Goal: Task Accomplishment & Management: Use online tool/utility

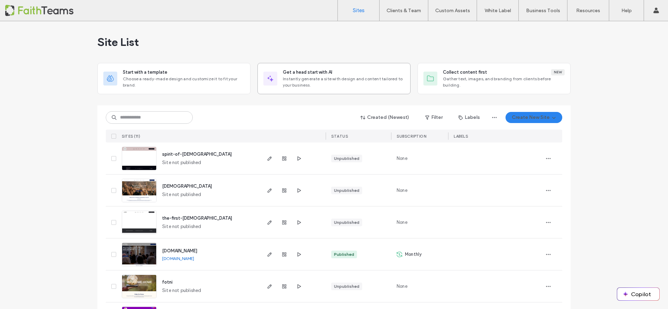
click at [303, 78] on span "Instantly generate a site with design and content tailored to your business." at bounding box center [344, 82] width 122 height 13
click at [173, 187] on span "pathway-fellowship-church" at bounding box center [187, 186] width 50 height 5
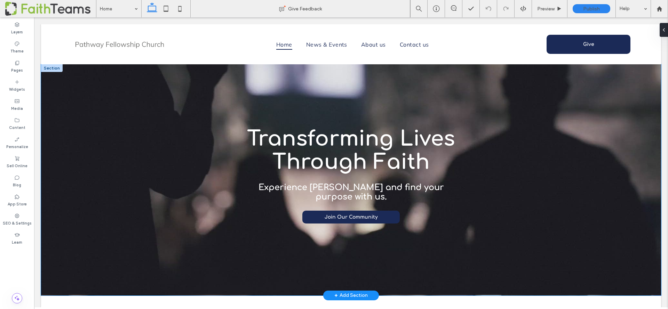
click at [204, 112] on div "Transforming Lives Through Faith Experience [DEMOGRAPHIC_DATA] and find your pu…" at bounding box center [351, 179] width 418 height 231
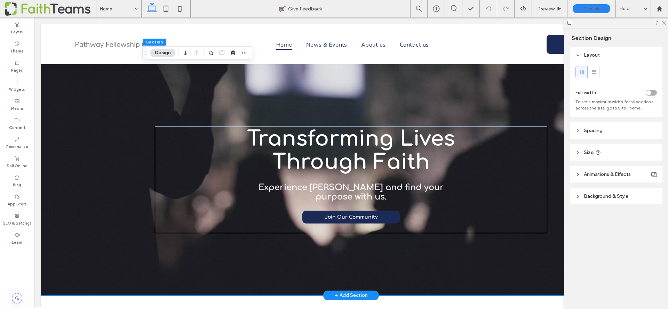
click at [158, 101] on div "Transforming Lives Through Faith Experience [DEMOGRAPHIC_DATA] and find your pu…" at bounding box center [351, 179] width 418 height 231
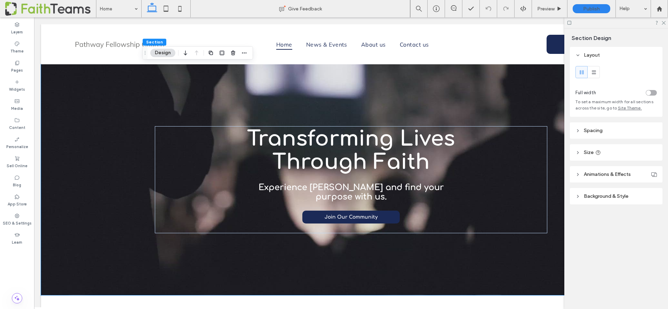
click at [45, 10] on span at bounding box center [50, 9] width 91 height 14
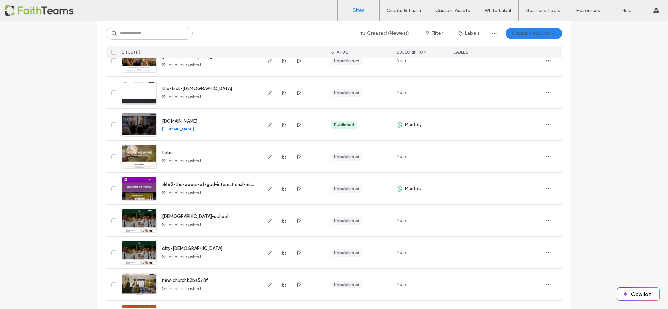
click at [164, 153] on span "fotni" at bounding box center [167, 152] width 10 height 5
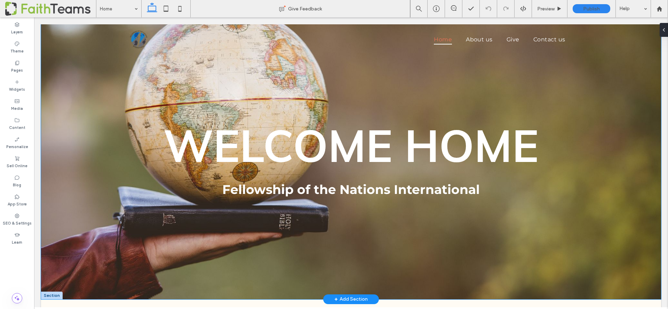
click at [104, 69] on div "WELCOME HOME Fellowship of the Nations International" at bounding box center [351, 161] width 620 height 275
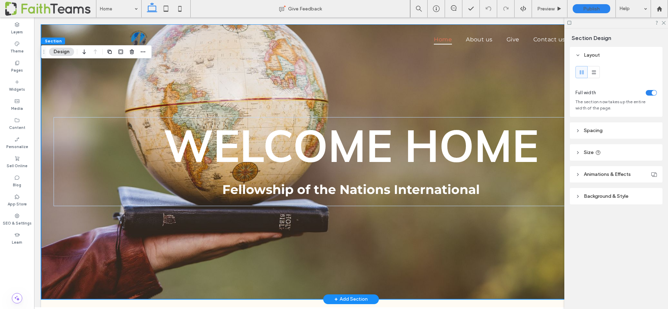
click at [102, 79] on div "WELCOME HOME Fellowship of the Nations International" at bounding box center [351, 161] width 620 height 275
click at [602, 196] on span "Background & Style" at bounding box center [606, 197] width 45 height 6
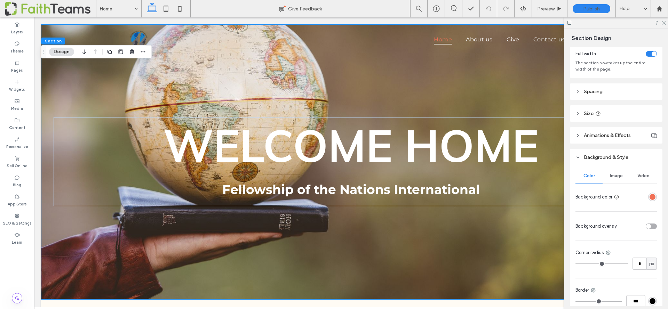
scroll to position [103, 0]
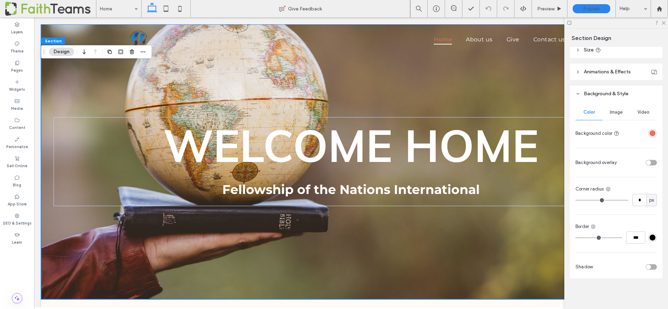
click at [641, 108] on div "Video" at bounding box center [643, 112] width 27 height 15
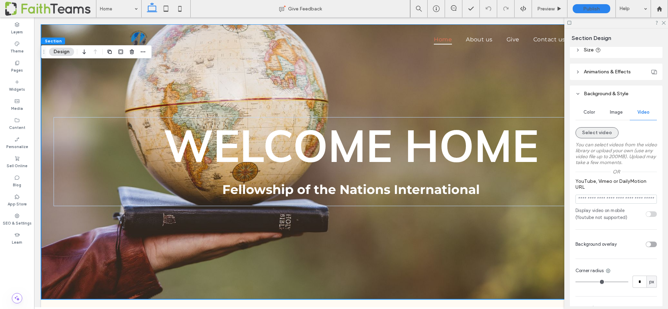
click at [591, 134] on button "Select video" at bounding box center [597, 132] width 43 height 11
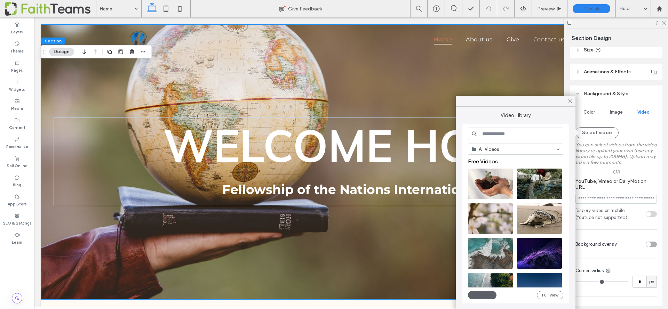
click at [489, 135] on input at bounding box center [515, 134] width 95 height 13
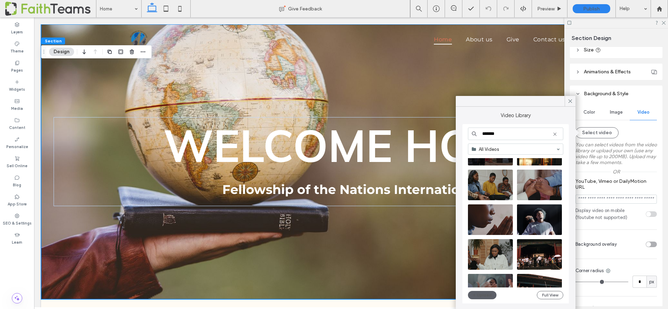
scroll to position [986, 0]
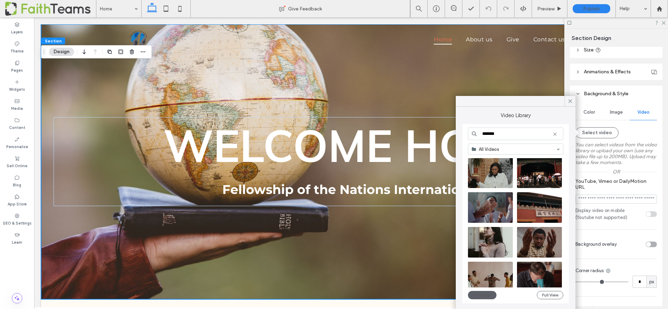
click at [490, 134] on input "*******" at bounding box center [515, 134] width 95 height 13
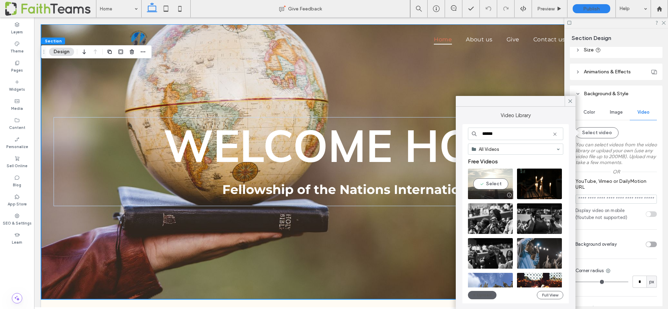
type input "******"
click at [487, 186] on video at bounding box center [490, 184] width 45 height 31
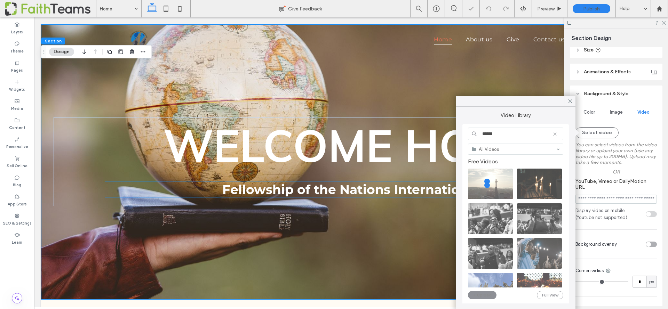
type input "**********"
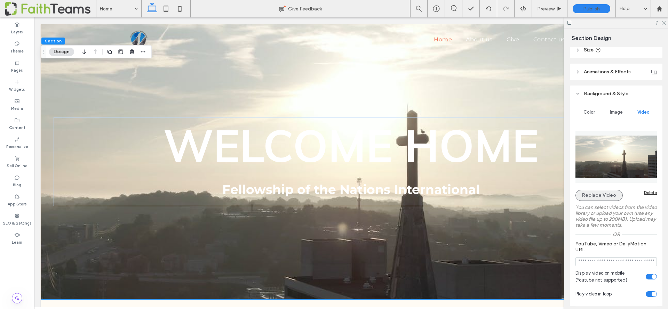
click at [601, 197] on button "Replace Video" at bounding box center [599, 195] width 47 height 11
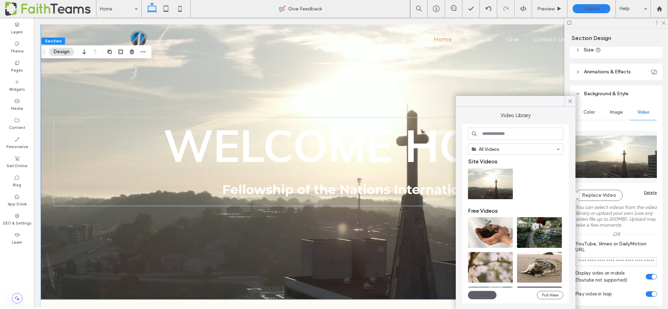
click at [486, 135] on input at bounding box center [515, 134] width 95 height 13
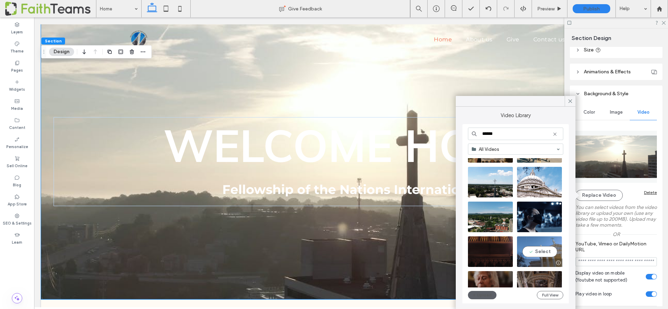
scroll to position [851, 0]
type input "******"
click at [488, 251] on video at bounding box center [490, 251] width 45 height 31
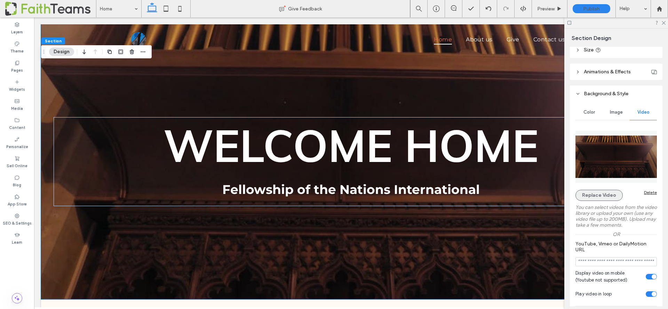
click at [587, 194] on button "Replace Video" at bounding box center [599, 195] width 47 height 11
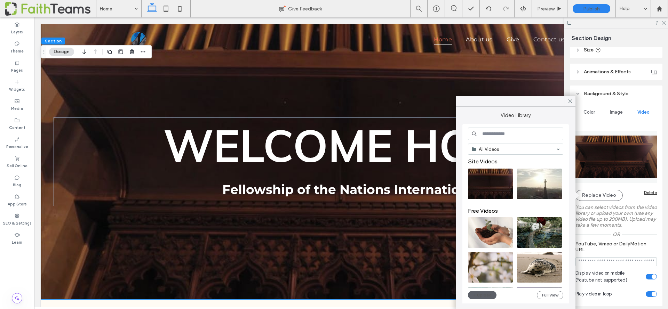
click at [487, 133] on input at bounding box center [515, 134] width 95 height 13
click at [492, 262] on video at bounding box center [490, 267] width 45 height 31
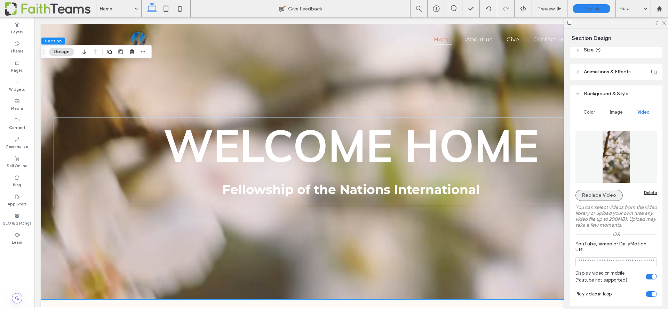
click at [597, 196] on button "Replace Video" at bounding box center [599, 195] width 47 height 11
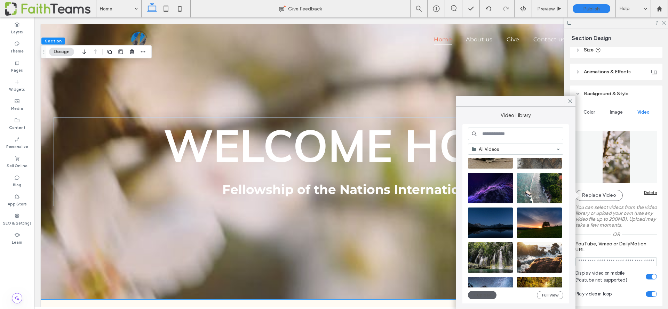
scroll to position [313, 0]
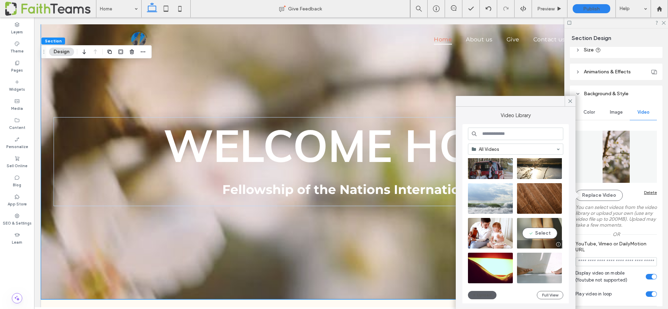
click at [526, 241] on div at bounding box center [540, 245] width 46 height 8
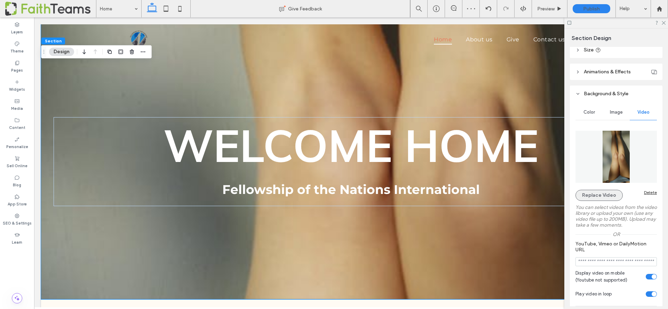
click at [579, 197] on button "Replace Video" at bounding box center [599, 195] width 47 height 11
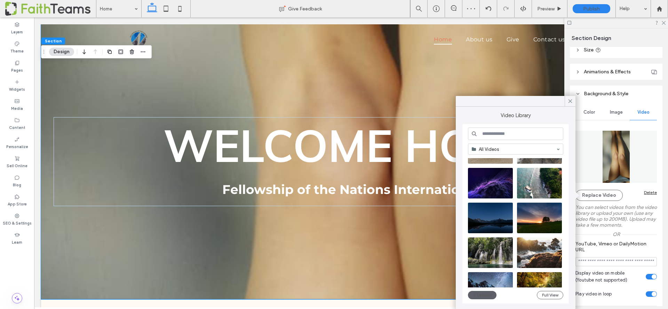
scroll to position [234, 0]
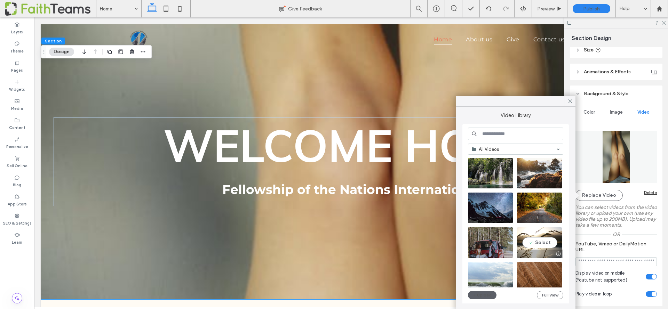
click at [538, 232] on video at bounding box center [539, 243] width 45 height 31
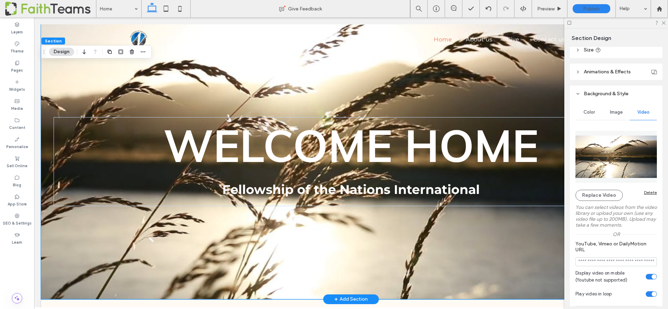
click at [82, 80] on div "WELCOME HOME Fellowship of the Nations International" at bounding box center [351, 161] width 620 height 275
click at [603, 192] on button "Replace Video" at bounding box center [599, 195] width 47 height 11
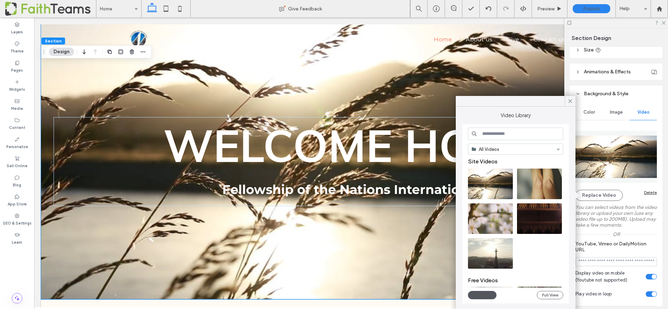
click at [483, 293] on button "Upload" at bounding box center [482, 295] width 29 height 8
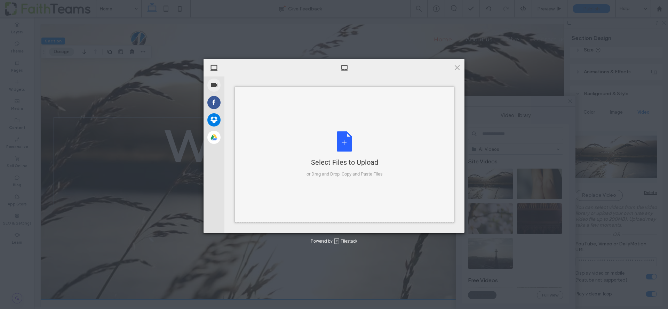
click at [349, 140] on div "Select Files to Upload or Drag and Drop, Copy and Paste Files" at bounding box center [345, 155] width 76 height 46
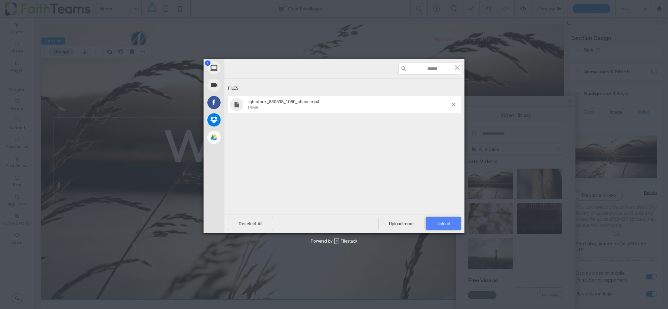
click at [448, 223] on span "Upload 1" at bounding box center [444, 223] width 14 height 5
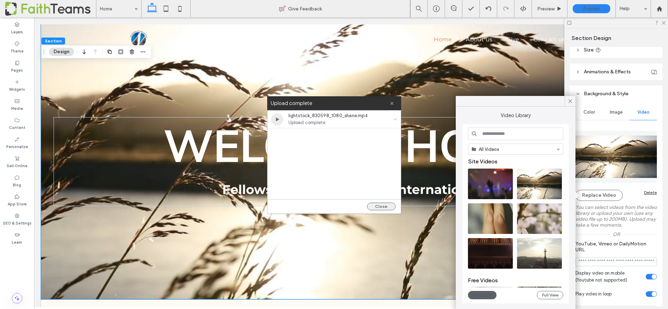
click at [378, 205] on button "Close" at bounding box center [381, 207] width 29 height 8
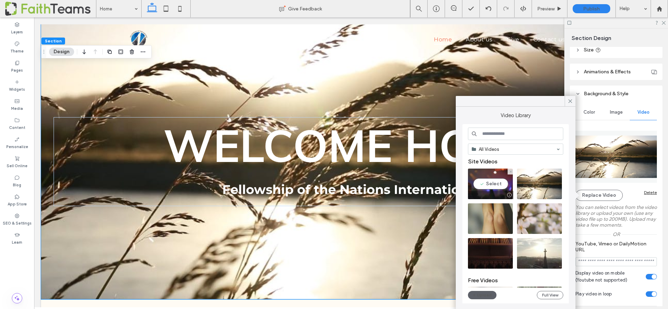
click at [494, 181] on video at bounding box center [490, 184] width 45 height 31
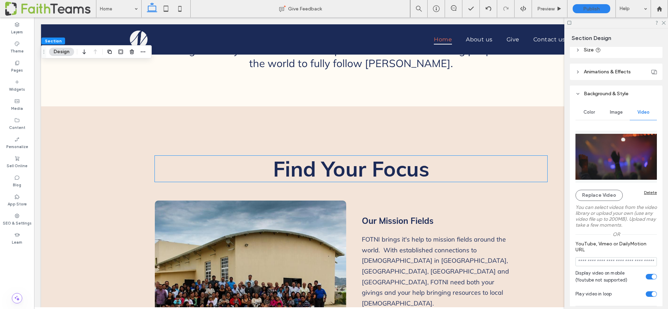
scroll to position [0, 0]
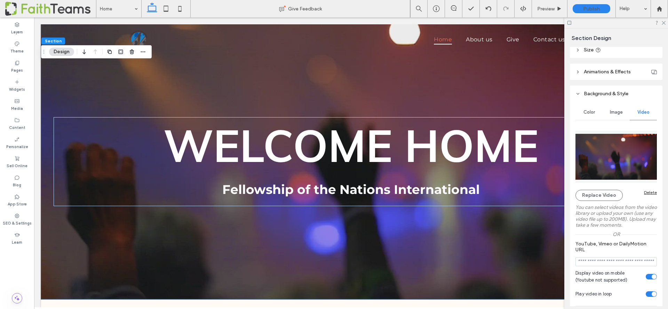
click at [666, 22] on div at bounding box center [617, 22] width 104 height 11
click at [663, 22] on use at bounding box center [664, 23] width 4 height 4
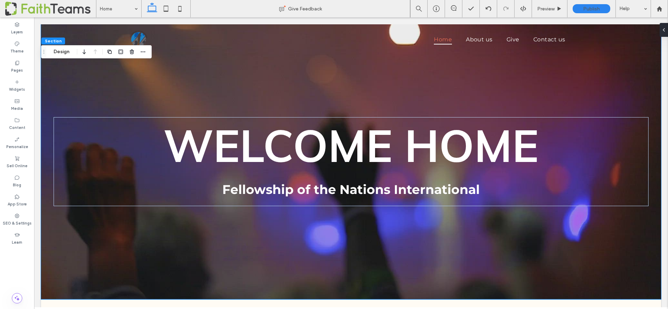
click at [46, 5] on span at bounding box center [50, 9] width 91 height 14
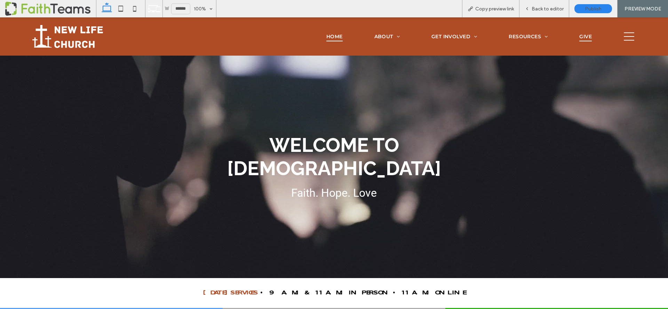
click at [583, 37] on span "GIVE" at bounding box center [586, 37] width 13 height 10
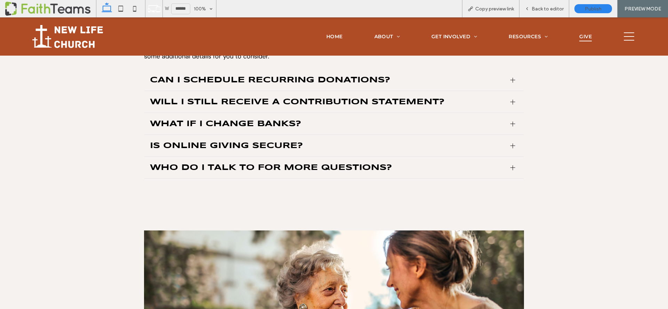
scroll to position [255, 0]
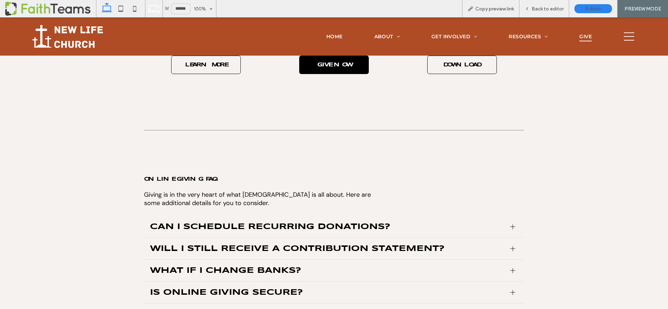
click at [330, 66] on span "GIVE NOW" at bounding box center [334, 65] width 47 height 13
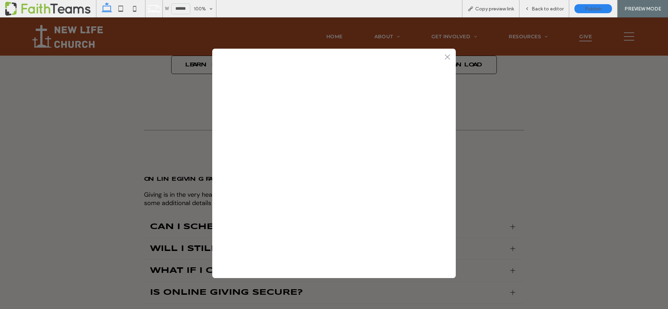
click at [448, 56] on icon at bounding box center [447, 56] width 5 height 5
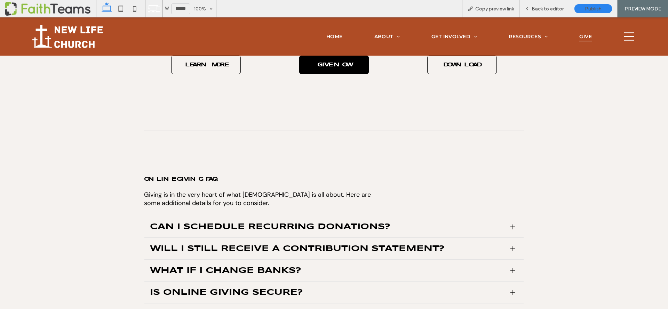
click at [338, 71] on link "GIVE NOW" at bounding box center [334, 65] width 70 height 18
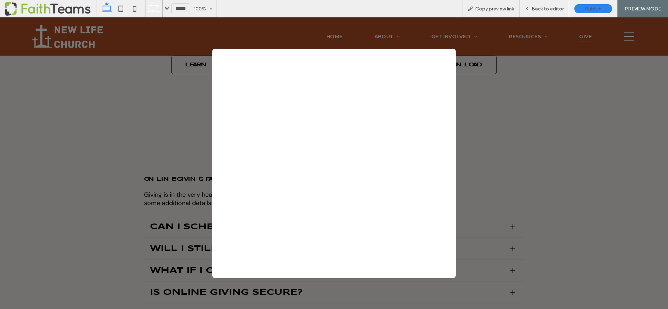
scroll to position [0, 0]
